Goal: Transaction & Acquisition: Obtain resource

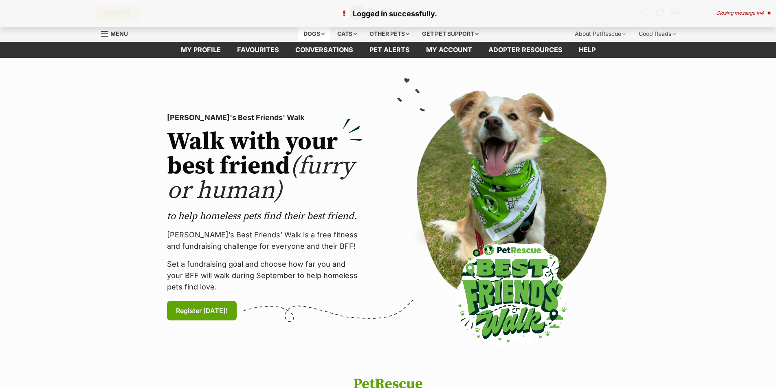
click at [317, 34] on div "Dogs" at bounding box center [314, 34] width 33 height 16
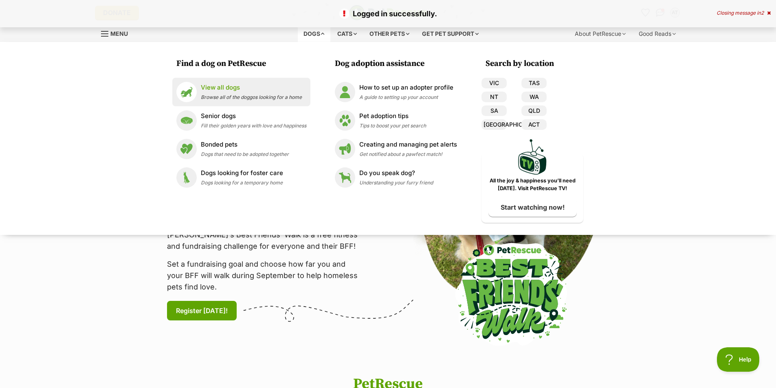
click at [222, 93] on div "View all dogs Browse all of the doggos looking for a home" at bounding box center [251, 92] width 101 height 18
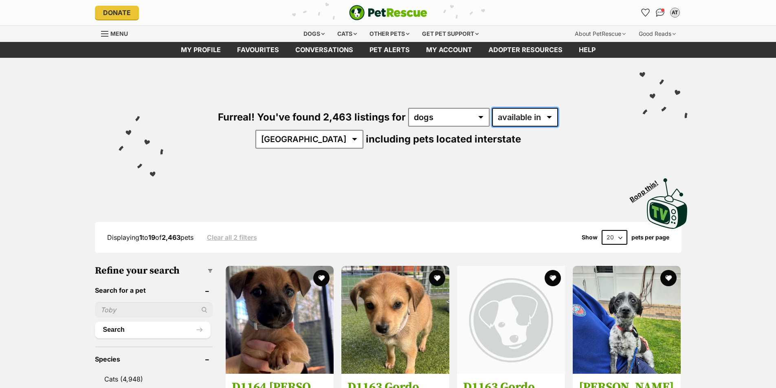
click at [516, 119] on select "available in located in" at bounding box center [525, 117] width 66 height 19
select select "disabled"
click at [492, 108] on select "available in located in" at bounding box center [525, 117] width 66 height 19
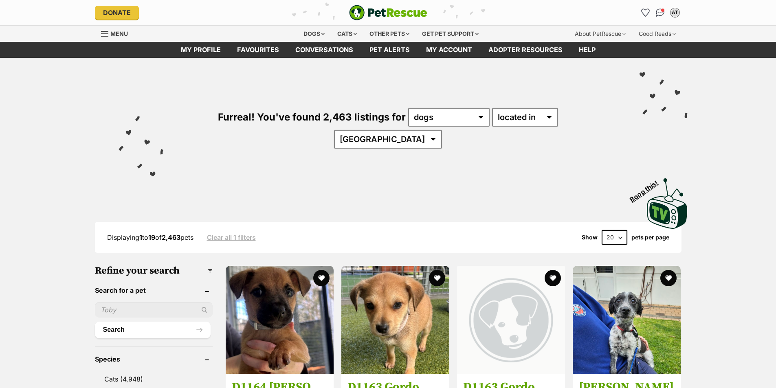
click at [53, 171] on div "Visit PetRescue TV (external site) Boop this!" at bounding box center [388, 201] width 752 height 60
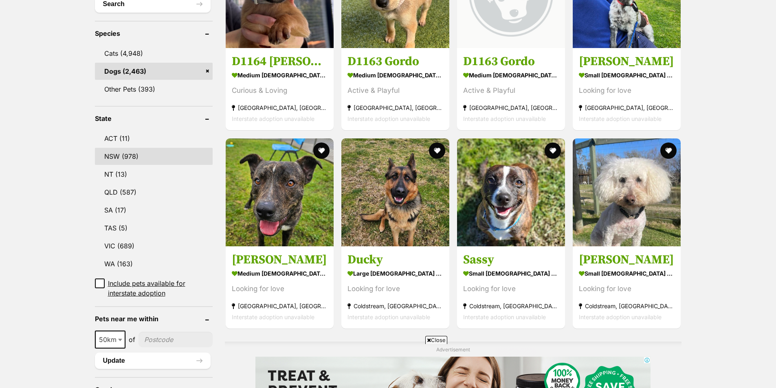
click at [124, 148] on link "NSW (978)" at bounding box center [154, 156] width 118 height 17
